Goal: Information Seeking & Learning: Understand process/instructions

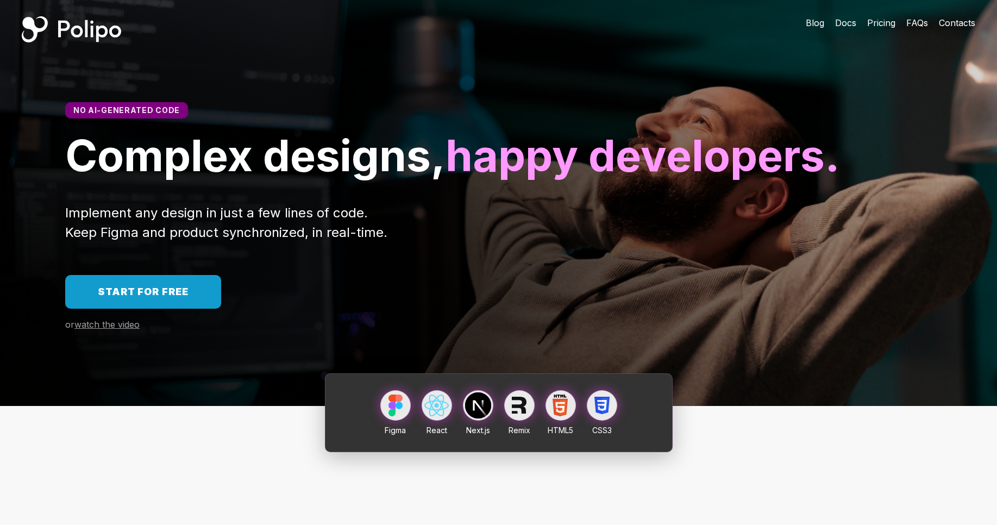
click at [151, 298] on div "Start for free" at bounding box center [143, 292] width 91 height 12
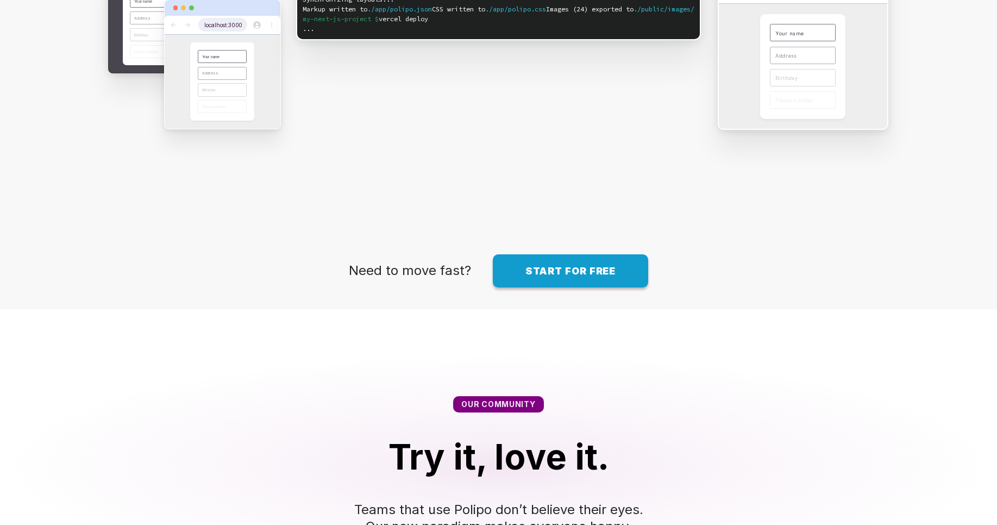
scroll to position [1108, 0]
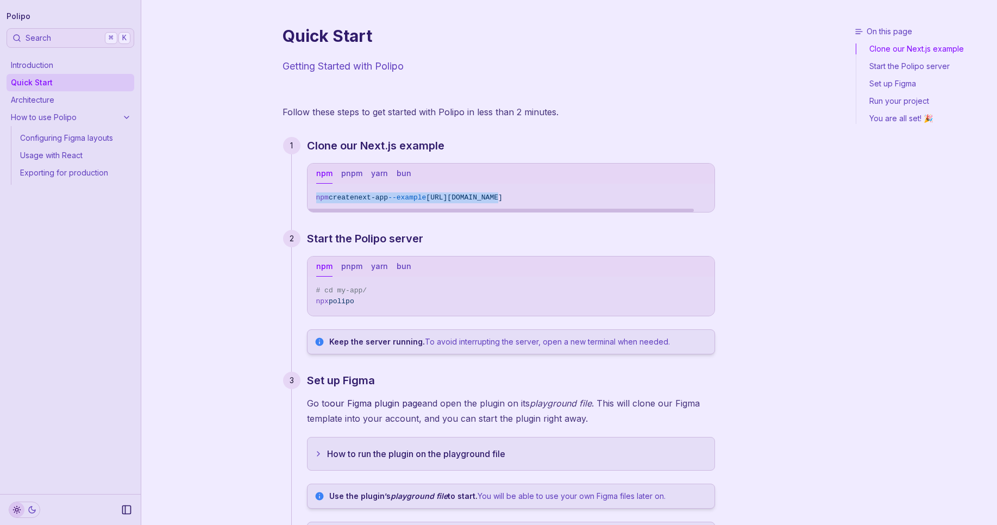
scroll to position [0, 22]
drag, startPoint x: 509, startPoint y: 199, endPoint x: 538, endPoint y: 200, distance: 28.8
click at [502, 200] on span "https://github.com/getpolipo/examples/tree/main/nextjs/blog-starter" at bounding box center [464, 197] width 76 height 8
click at [557, 135] on div "Follow these steps to get started with Polipo in less than 2 minutes. Clone our…" at bounding box center [499, 428] width 433 height 648
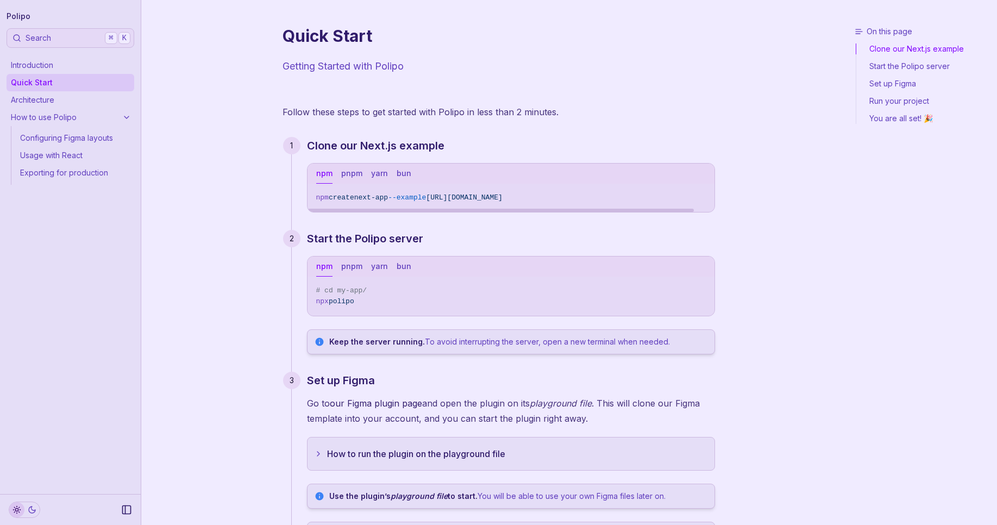
drag, startPoint x: 414, startPoint y: 211, endPoint x: 315, endPoint y: 216, distance: 99.0
click at [315, 212] on div at bounding box center [501, 210] width 386 height 3
click at [358, 270] on button "pnpm" at bounding box center [351, 266] width 21 height 20
click at [377, 267] on button "yarn" at bounding box center [379, 266] width 17 height 20
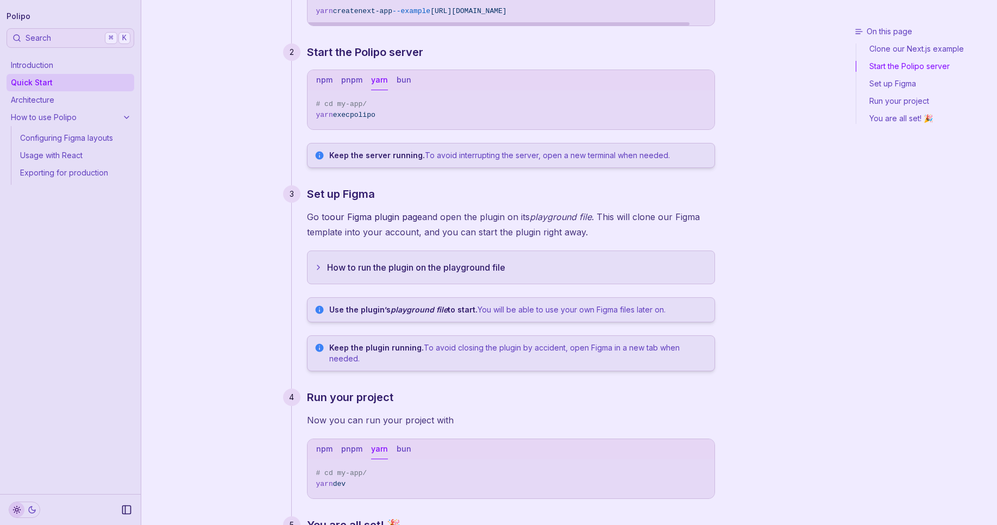
scroll to position [196, 0]
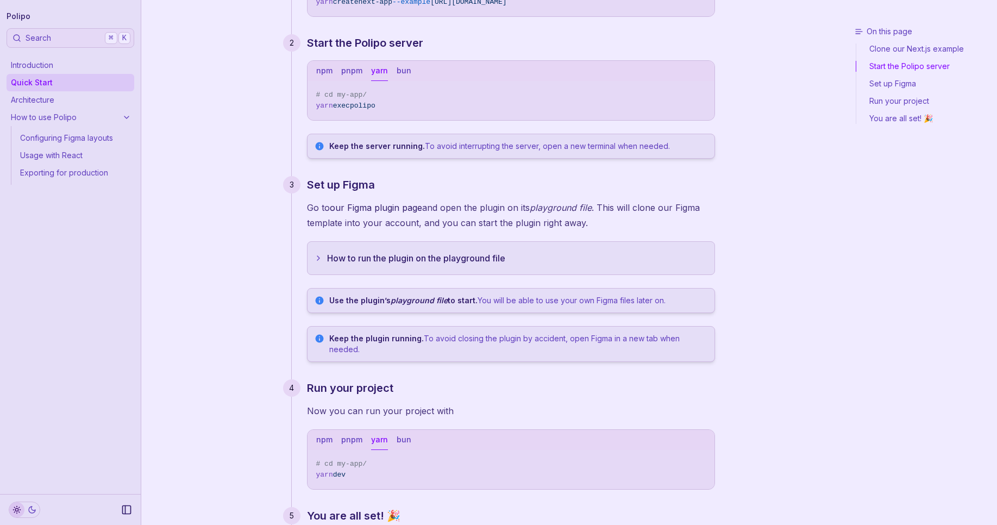
click at [424, 261] on button "How to run the plugin on the playground file" at bounding box center [511, 258] width 407 height 33
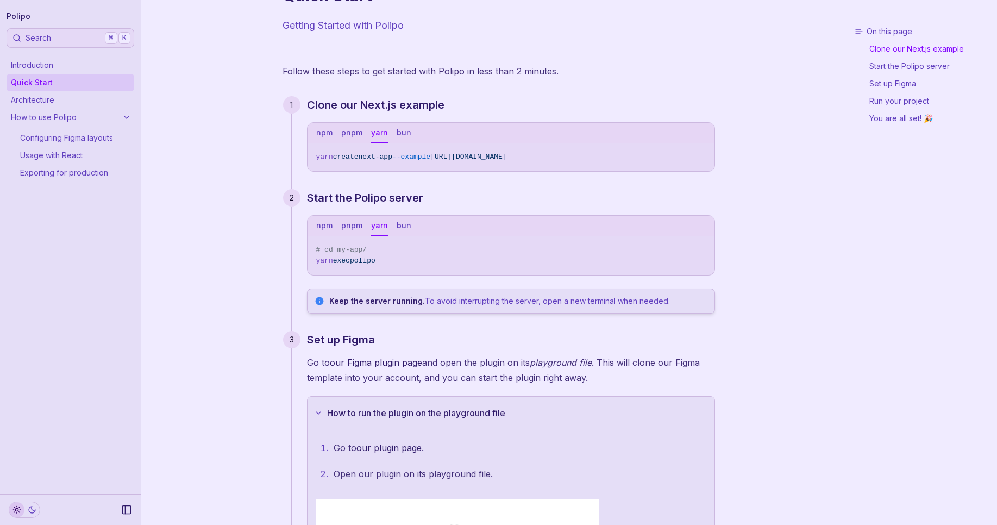
scroll to position [0, 0]
